Goal: Communication & Community: Participate in discussion

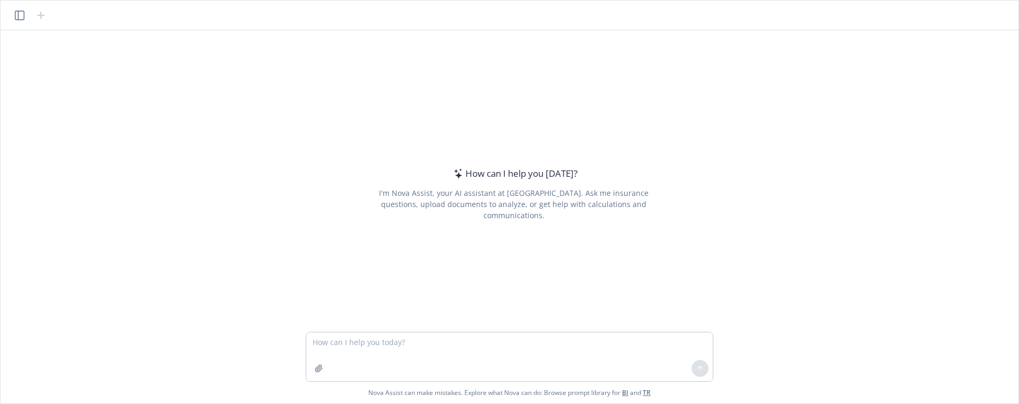
drag, startPoint x: 799, startPoint y: 327, endPoint x: 651, endPoint y: 349, distance: 150.1
click at [793, 330] on div at bounding box center [513, 325] width 1001 height 13
click at [317, 368] on icon "button" at bounding box center [319, 368] width 8 height 8
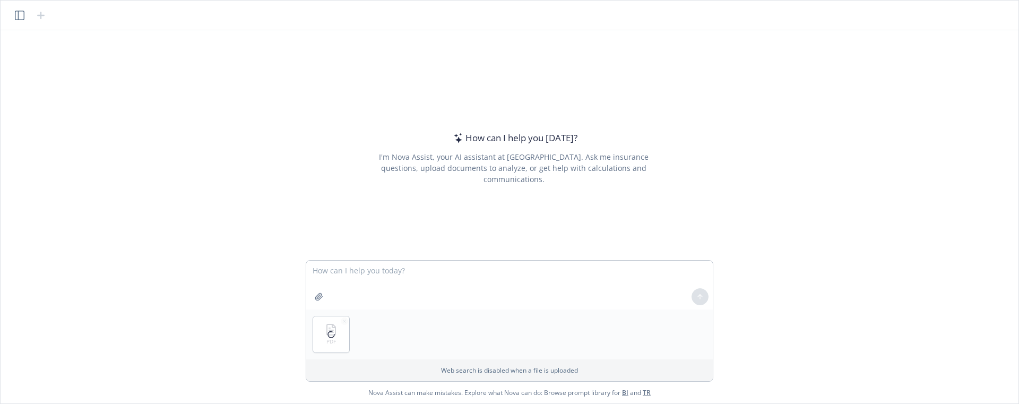
click at [345, 321] on div at bounding box center [331, 334] width 36 height 36
